Goal: Entertainment & Leisure: Consume media (video, audio)

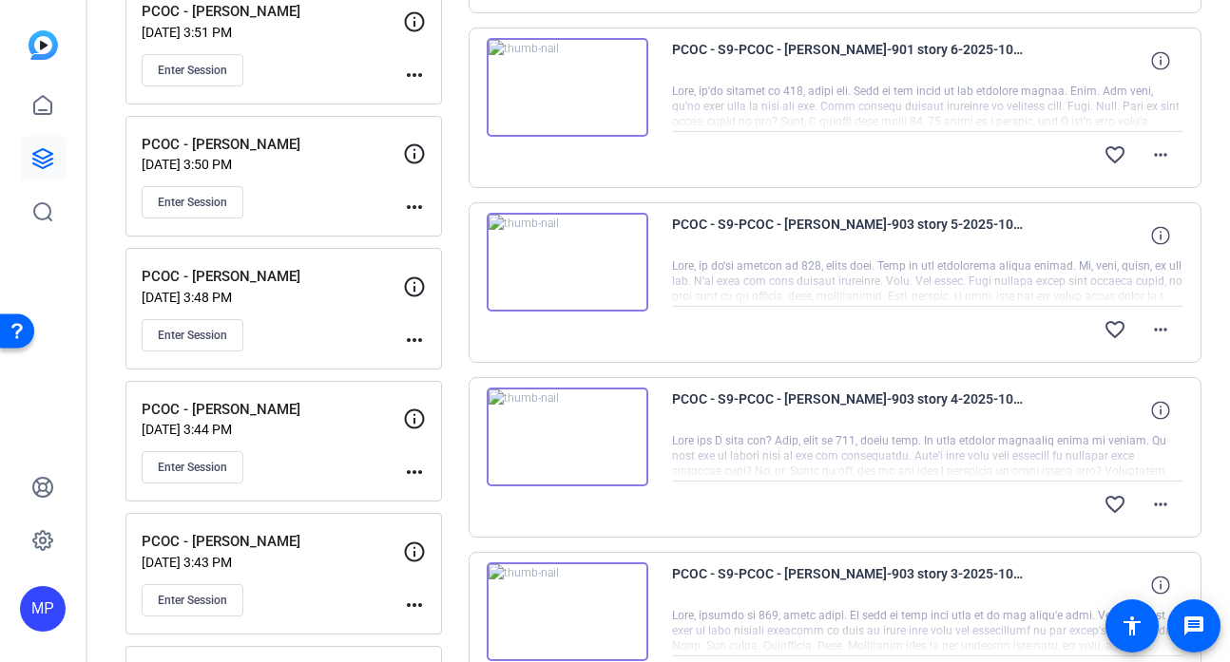
scroll to position [573, 0]
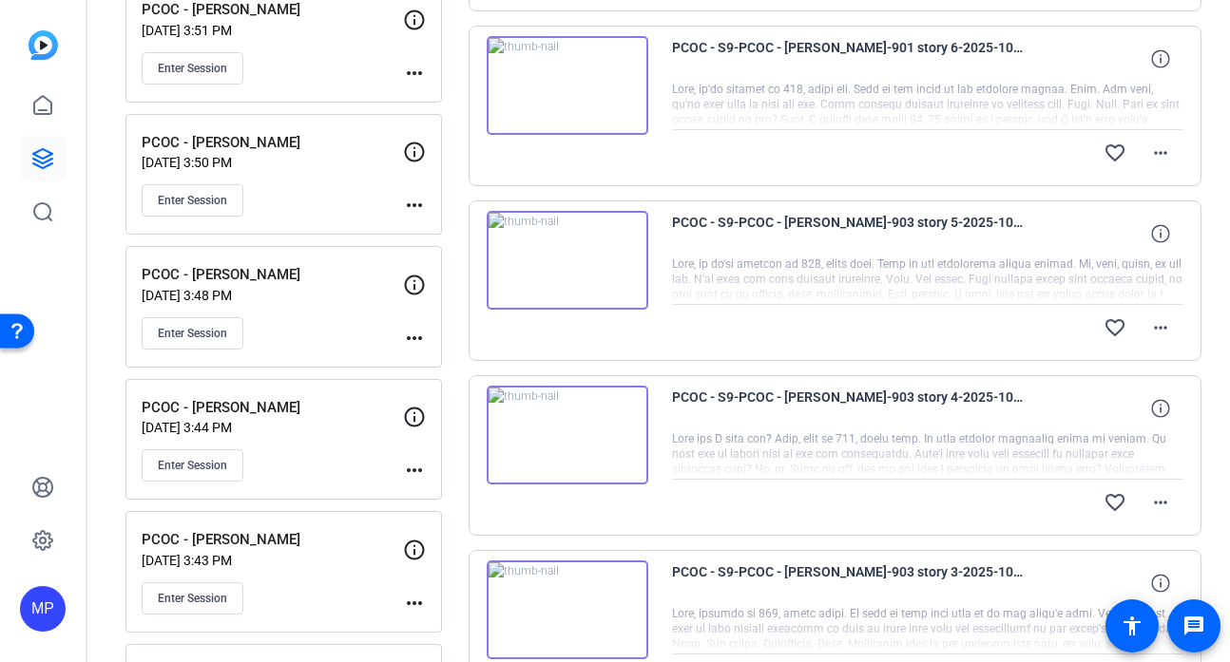
click at [566, 258] on img at bounding box center [568, 260] width 162 height 99
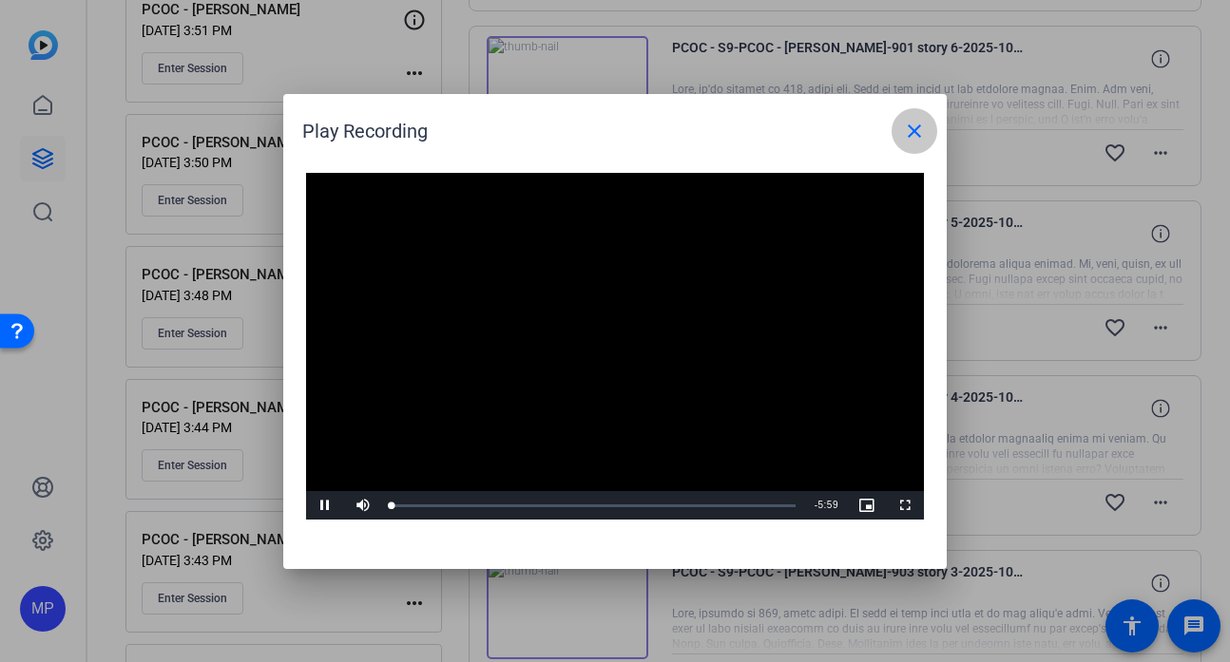
click at [915, 133] on mat-icon "close" at bounding box center [914, 131] width 23 height 23
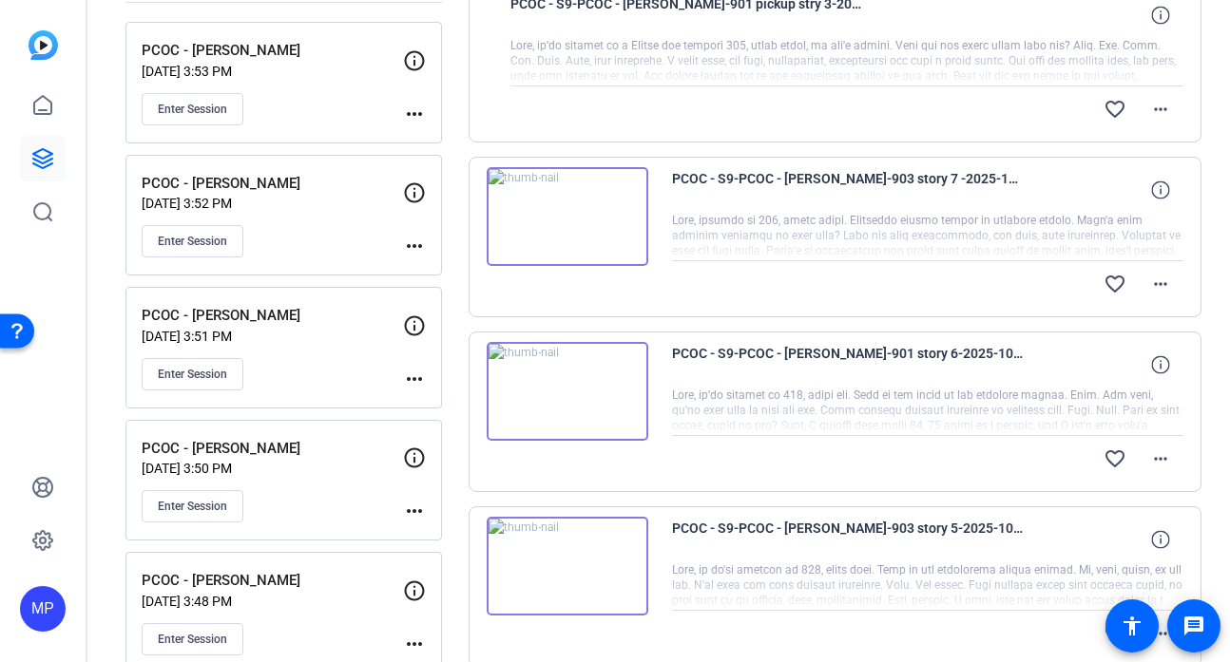
scroll to position [0, 0]
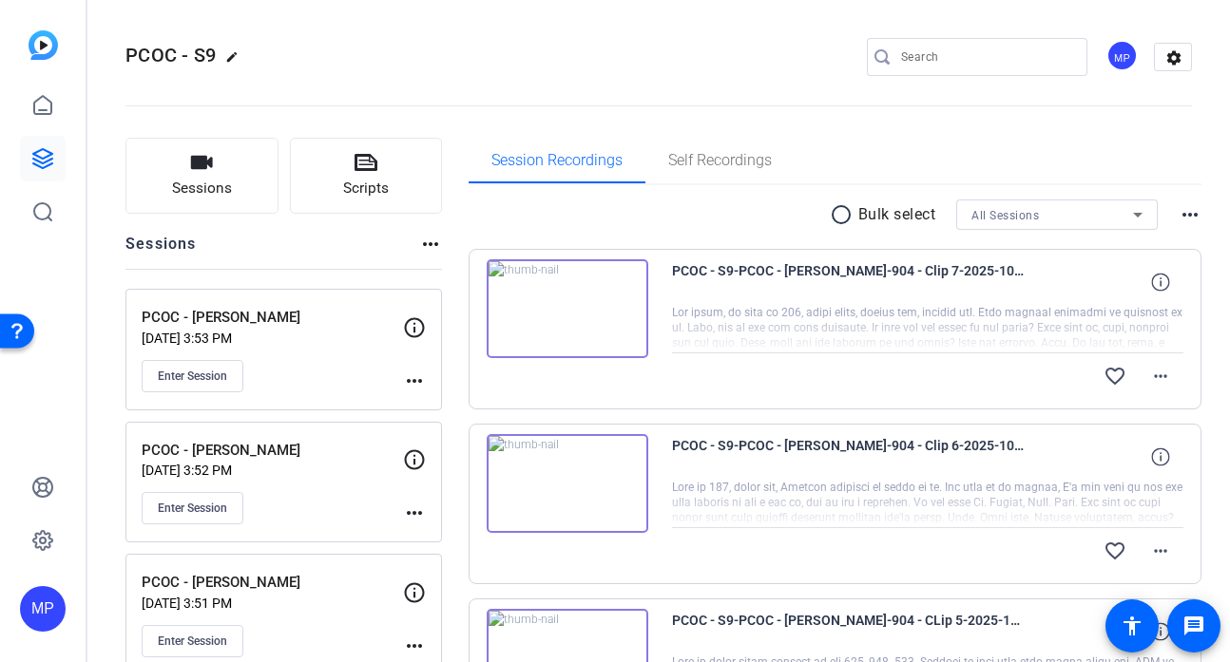
click at [562, 488] on img at bounding box center [568, 483] width 162 height 99
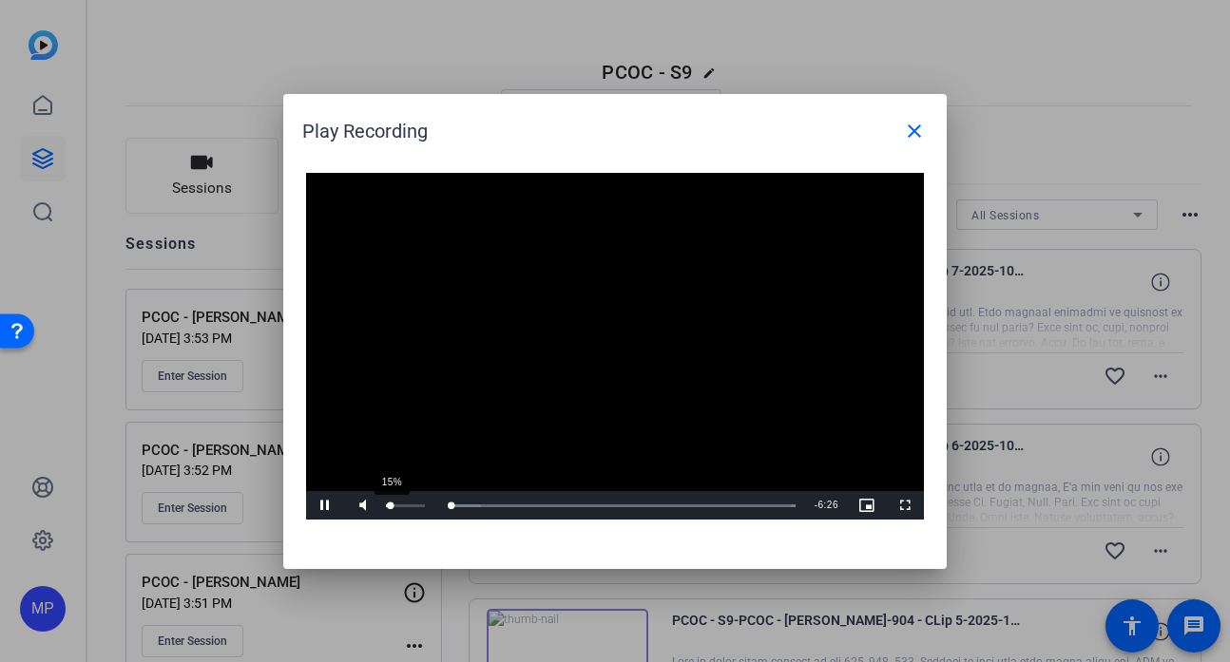
drag, startPoint x: 405, startPoint y: 509, endPoint x: 391, endPoint y: 508, distance: 14.4
click at [391, 508] on div "15%" at bounding box center [405, 505] width 48 height 29
click at [1078, 88] on div at bounding box center [615, 331] width 1230 height 662
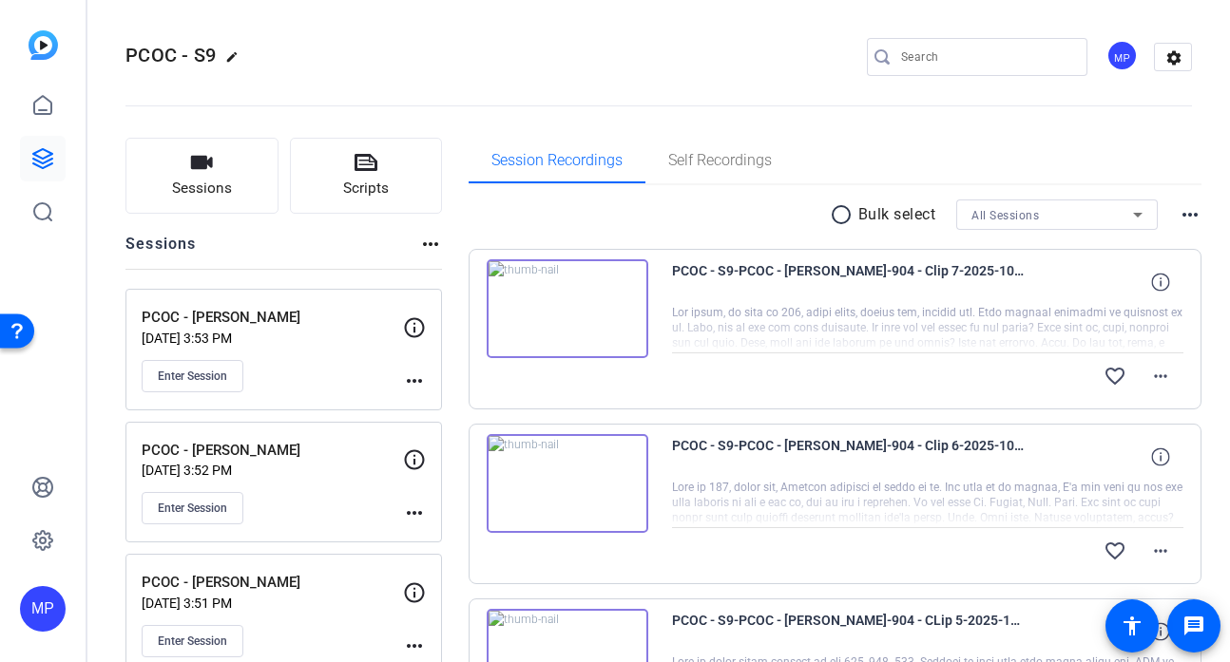
click at [554, 480] on img at bounding box center [568, 483] width 162 height 99
